Goal: Task Accomplishment & Management: Complete application form

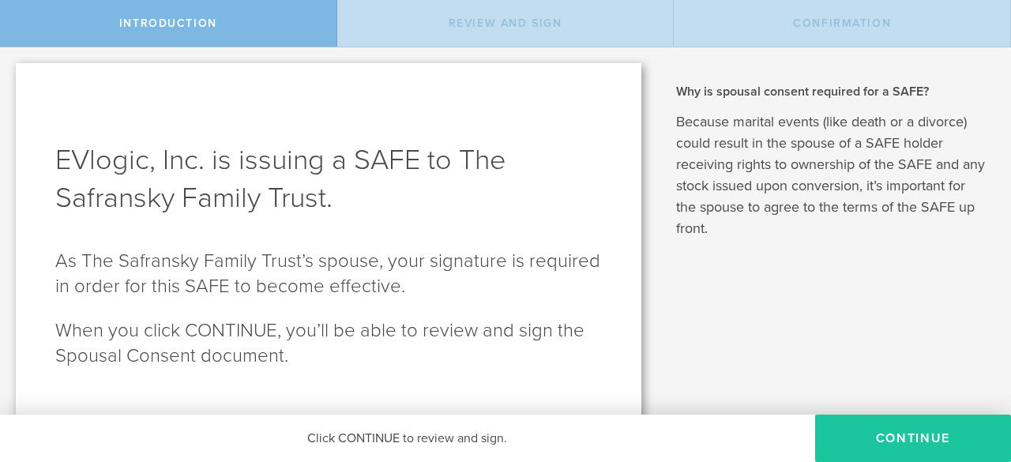
click at [910, 437] on button "Continue" at bounding box center [913, 438] width 196 height 47
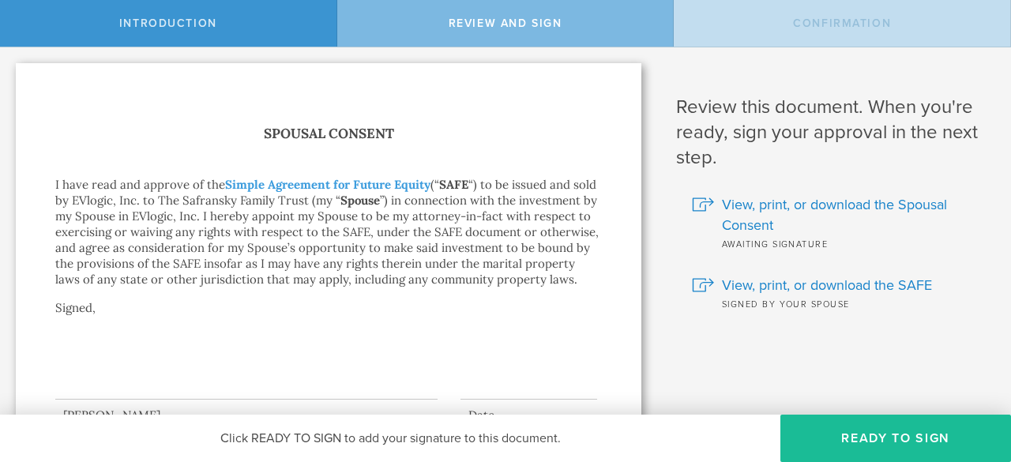
click at [910, 437] on button "Ready to Sign" at bounding box center [896, 438] width 231 height 47
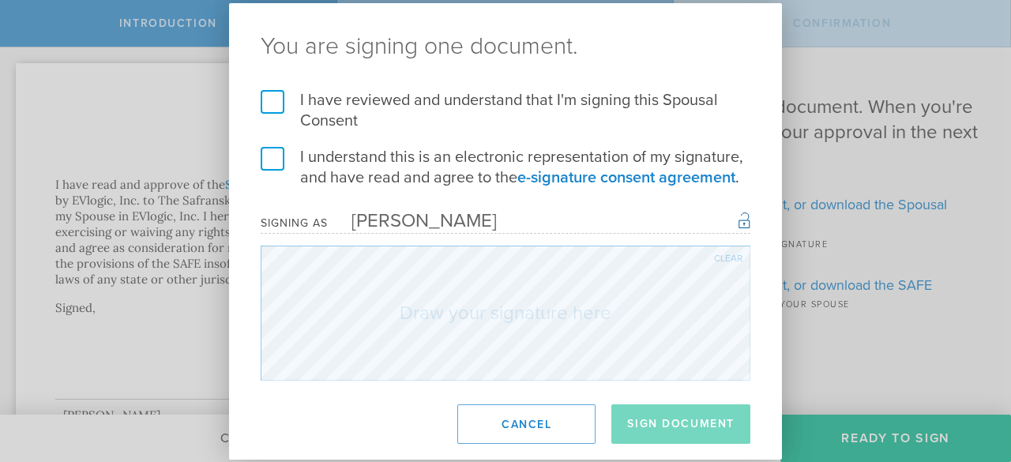
click at [277, 94] on label "I have reviewed and understand that I'm signing this Spousal Consent" at bounding box center [506, 110] width 490 height 41
click at [0, 0] on input "I have reviewed and understand that I'm signing this Spousal Consent" at bounding box center [0, 0] width 0 height 0
click at [269, 145] on form "I have reviewed and understand that I'm signing this Spousal Consent I understa…" at bounding box center [506, 235] width 490 height 291
click at [271, 151] on label "I understand this is an electronic representation of my signature, and have rea…" at bounding box center [506, 167] width 490 height 41
click at [0, 0] on input "I understand this is an electronic representation of my signature, and have rea…" at bounding box center [0, 0] width 0 height 0
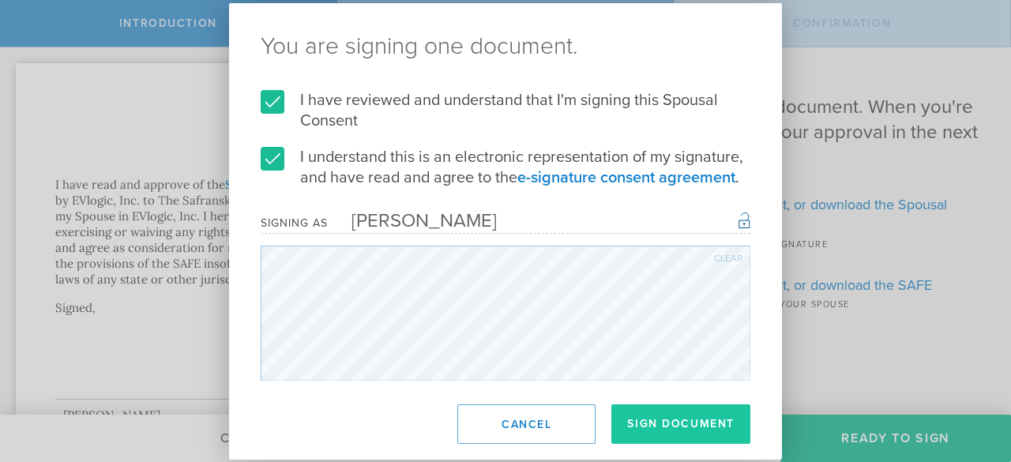
click at [650, 425] on button "Sign Document" at bounding box center [681, 425] width 139 height 40
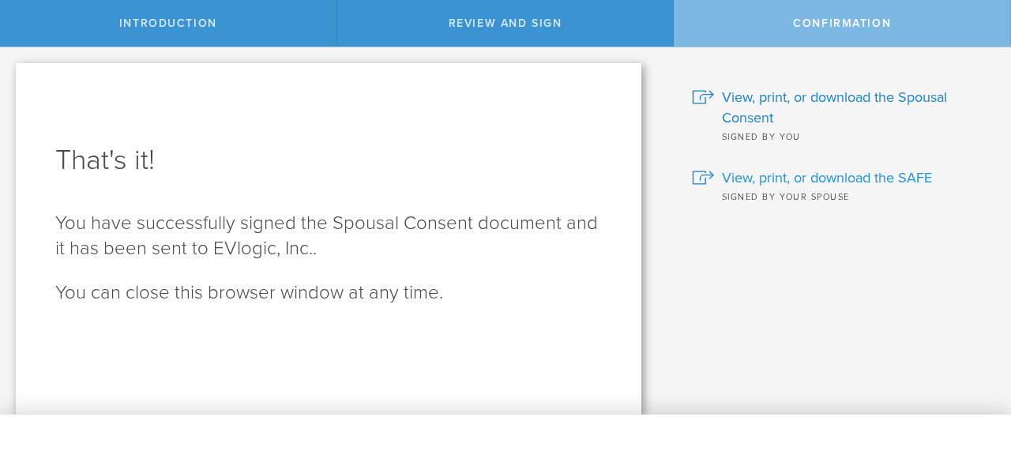
click at [798, 177] on span "View, print, or download the SAFE" at bounding box center [827, 178] width 210 height 21
click at [793, 91] on span "View, print, or download the Spousal Consent" at bounding box center [854, 107] width 265 height 41
